Goal: Task Accomplishment & Management: Manage account settings

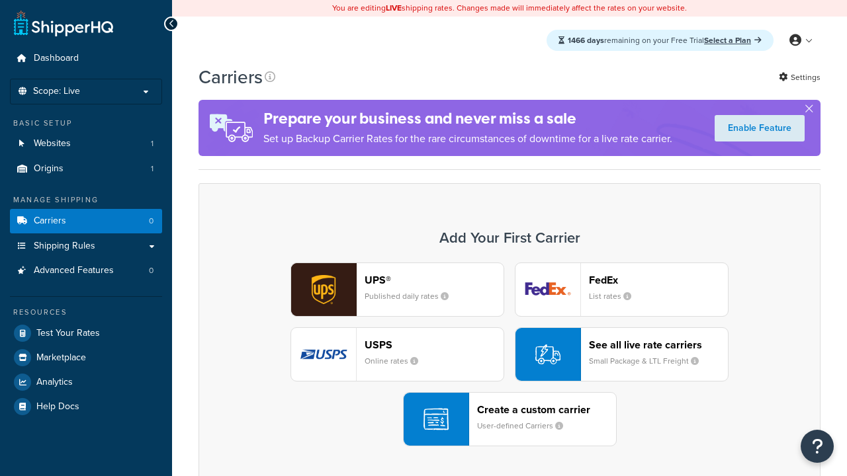
click at [509, 355] on div "UPS® Published daily rates FedEx List rates USPS Online rates See all live rate…" at bounding box center [509, 355] width 594 height 184
click at [658, 280] on header "FedEx" at bounding box center [658, 280] width 139 height 13
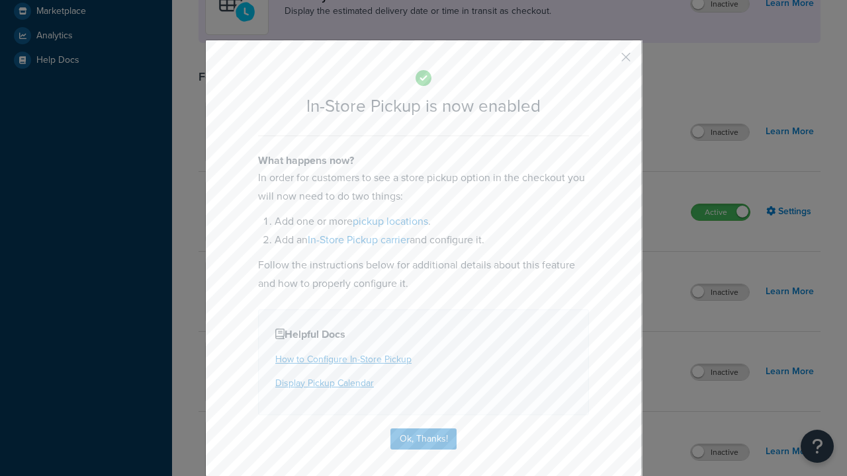
click at [606, 60] on button "button" at bounding box center [606, 61] width 3 height 3
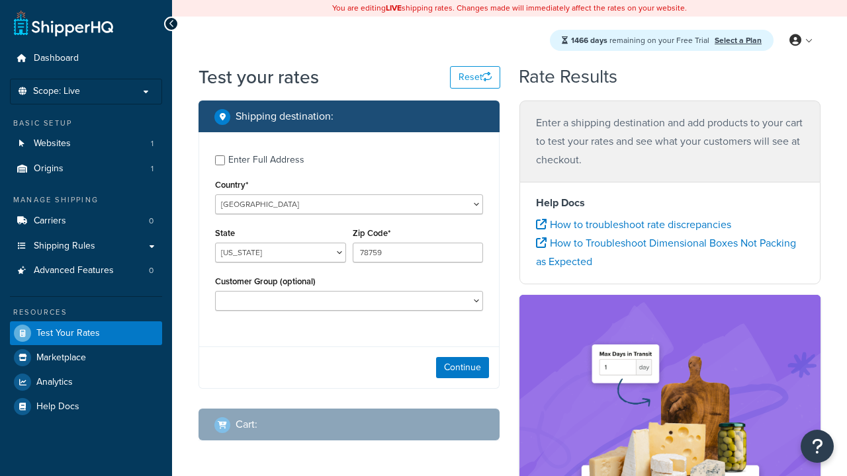
select select "[GEOGRAPHIC_DATA]"
